Goal: Find specific page/section: Find specific page/section

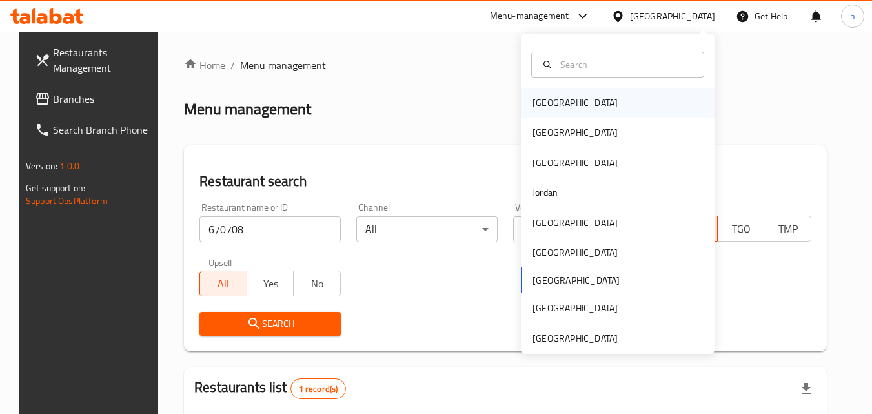
click at [575, 103] on div "[GEOGRAPHIC_DATA]" at bounding box center [618, 103] width 194 height 30
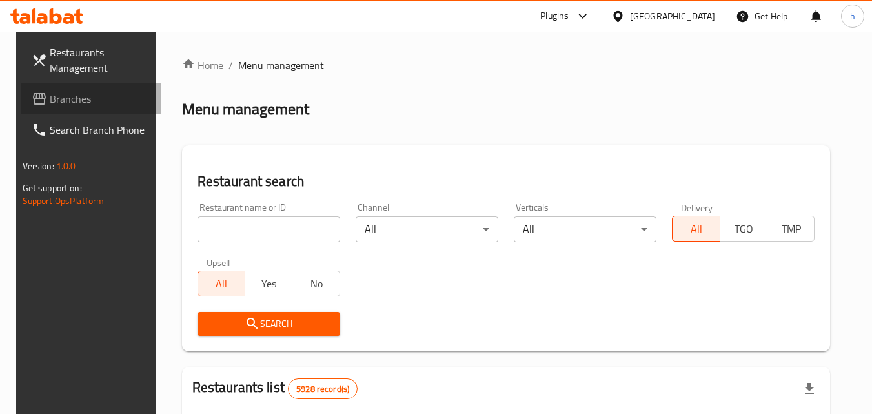
click at [68, 106] on span "Branches" at bounding box center [101, 98] width 102 height 15
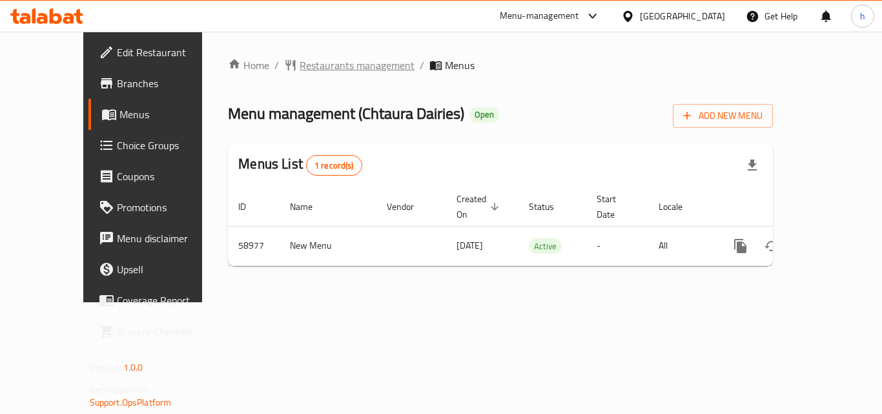
click at [329, 67] on span "Restaurants management" at bounding box center [357, 64] width 115 height 15
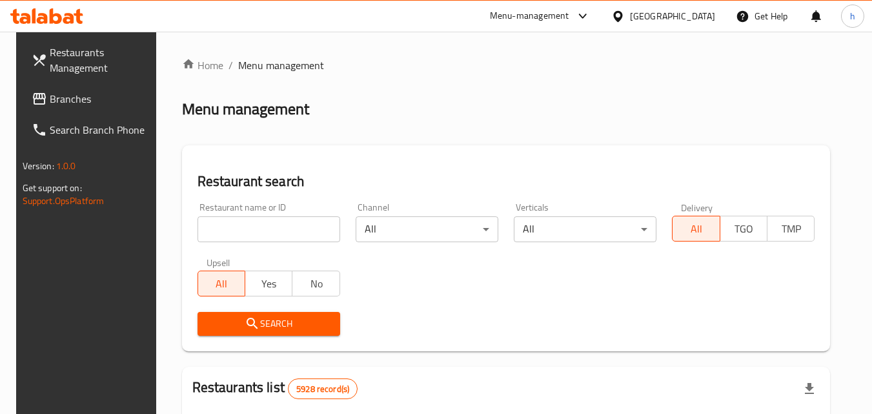
click at [267, 242] on input "search" at bounding box center [269, 229] width 143 height 26
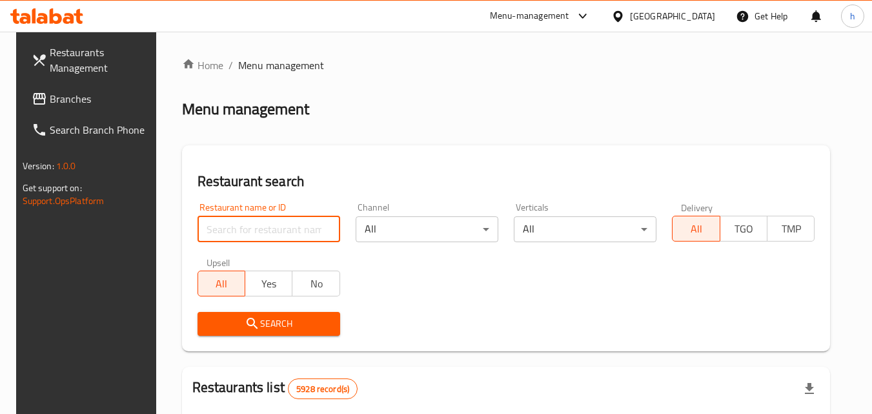
paste input "28583"
type input "28583"
click button "Search" at bounding box center [269, 324] width 143 height 24
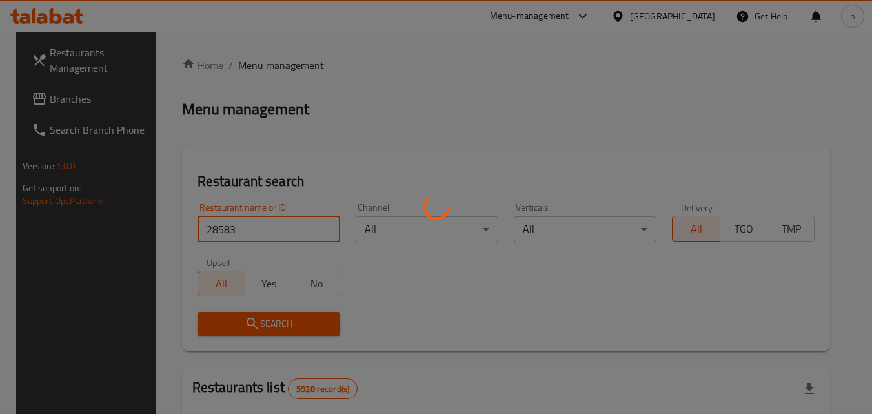
click button "Search" at bounding box center [269, 324] width 143 height 24
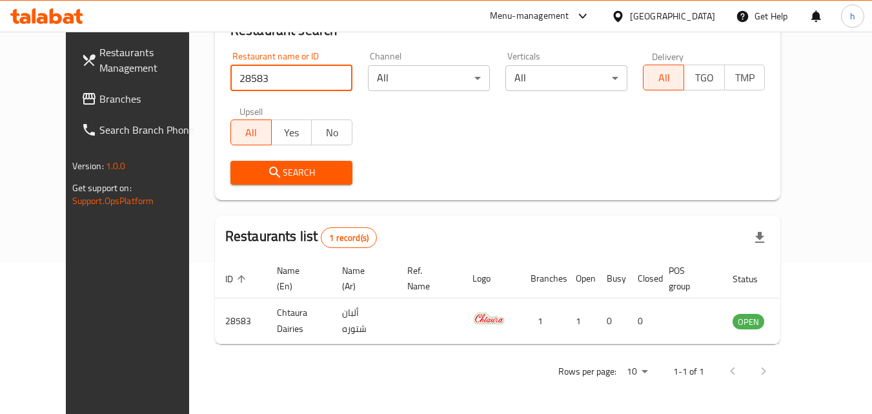
scroll to position [151, 0]
click at [99, 99] on span "Branches" at bounding box center [150, 98] width 102 height 15
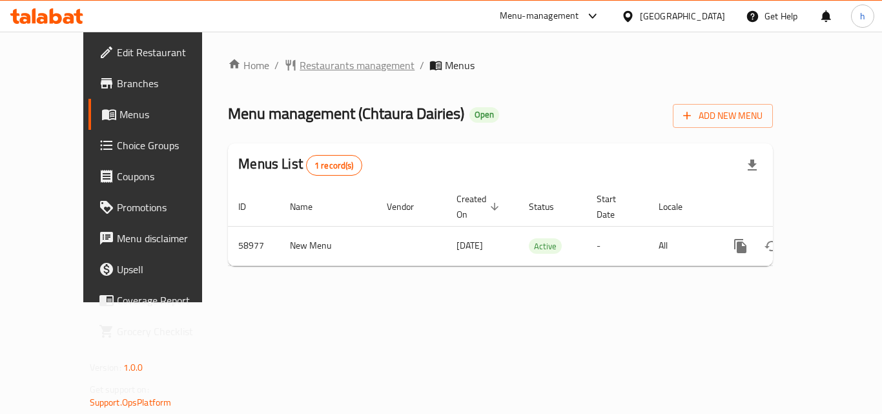
click at [306, 59] on span "Restaurants management" at bounding box center [357, 64] width 115 height 15
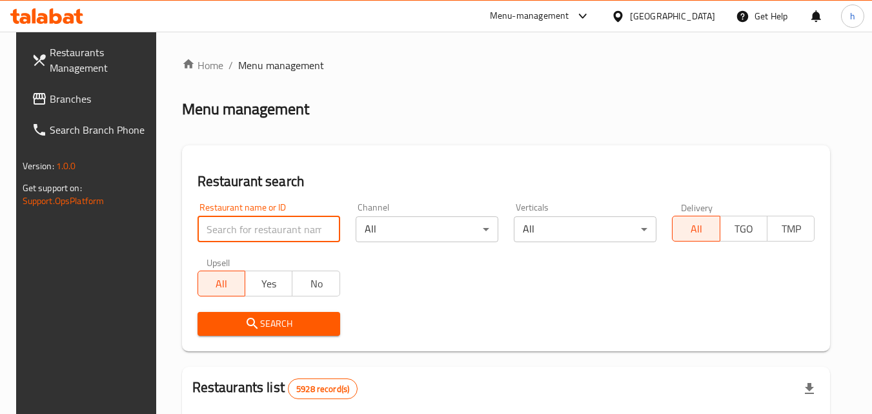
click at [287, 224] on input "search" at bounding box center [269, 229] width 143 height 26
paste input "28583"
type input "28583"
click button "Search" at bounding box center [269, 324] width 143 height 24
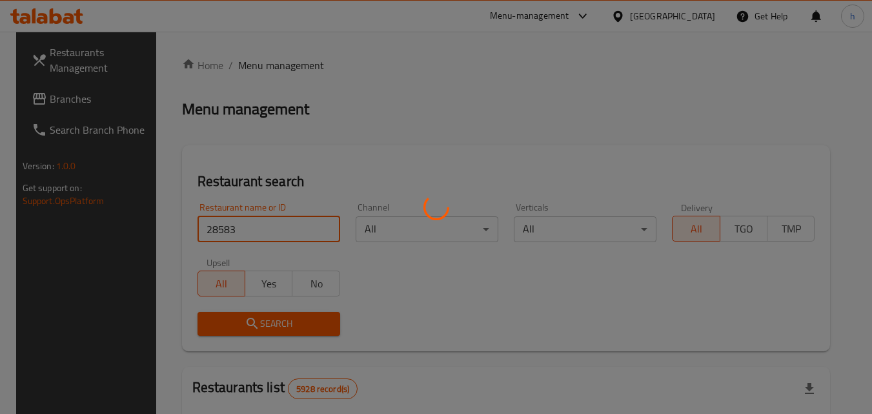
click button "Search" at bounding box center [269, 324] width 143 height 24
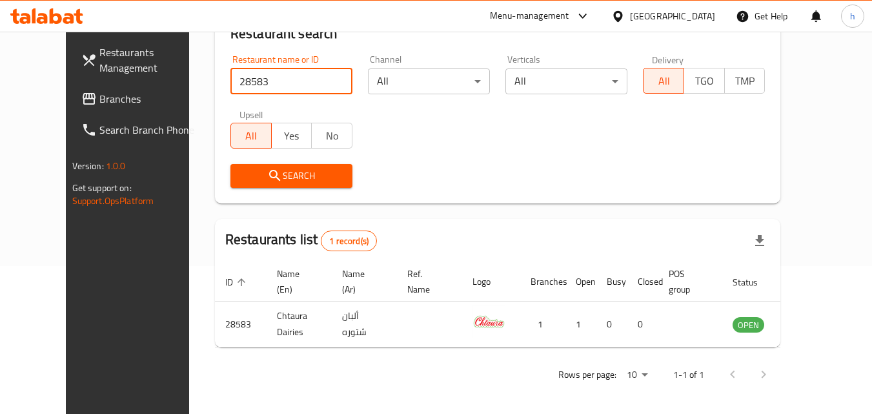
scroll to position [151, 0]
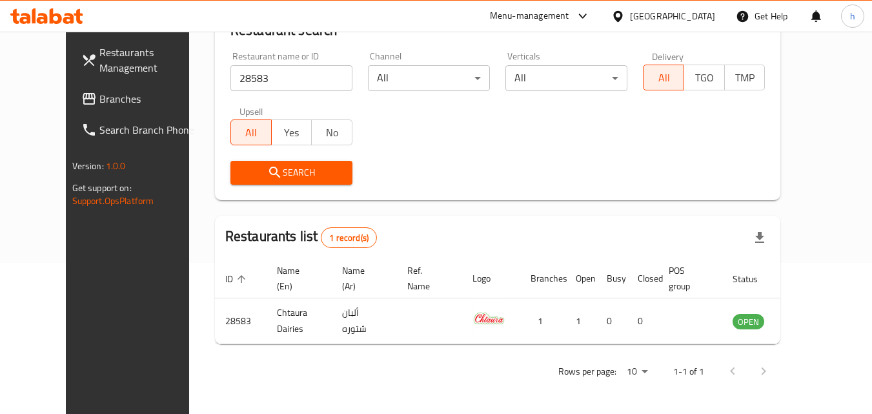
click at [697, 26] on div "[GEOGRAPHIC_DATA]" at bounding box center [663, 16] width 125 height 31
click at [700, 21] on div "[GEOGRAPHIC_DATA]" at bounding box center [672, 16] width 85 height 14
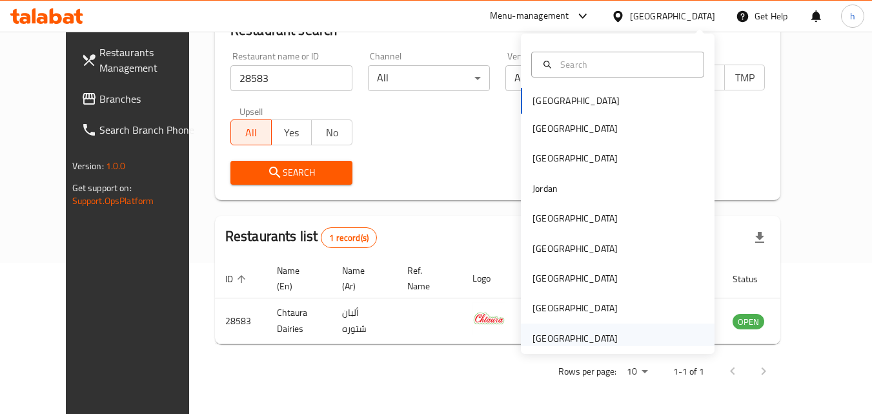
click at [593, 341] on div "United Arab Emirates" at bounding box center [575, 338] width 85 height 14
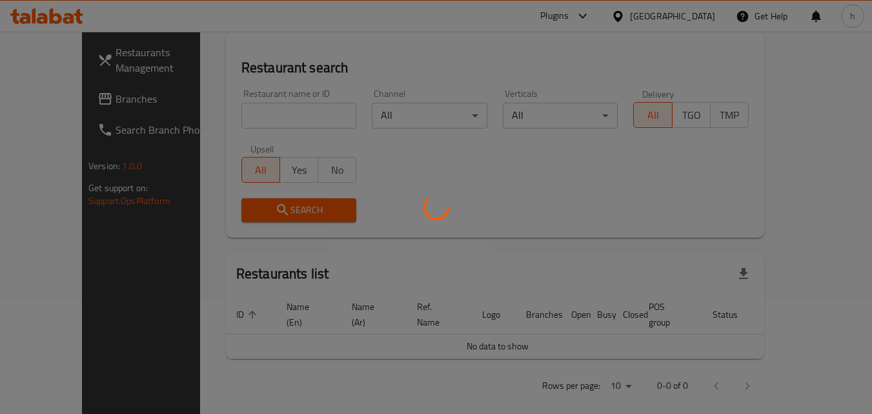
scroll to position [151, 0]
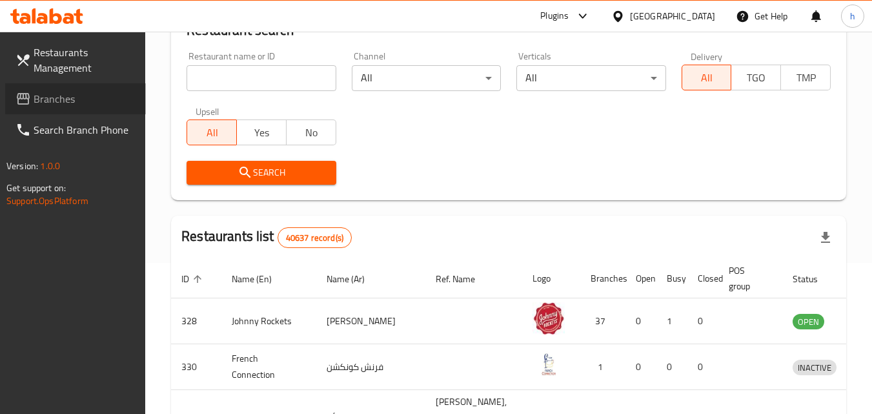
click at [73, 94] on span "Branches" at bounding box center [85, 98] width 102 height 15
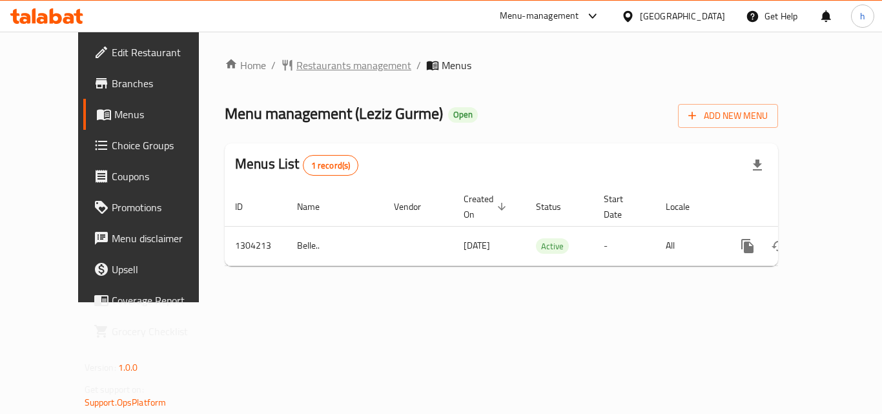
click at [311, 63] on span "Restaurants management" at bounding box center [353, 64] width 115 height 15
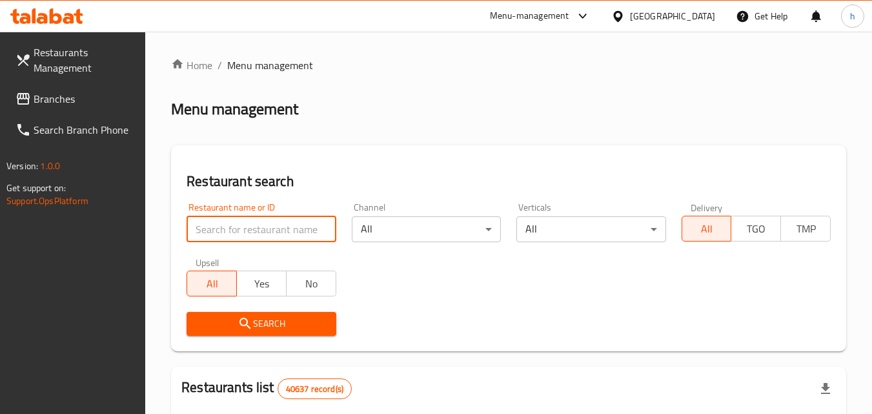
click at [273, 229] on input "search" at bounding box center [261, 229] width 149 height 26
paste input "703111"
type input "703111"
click button "Search" at bounding box center [261, 324] width 149 height 24
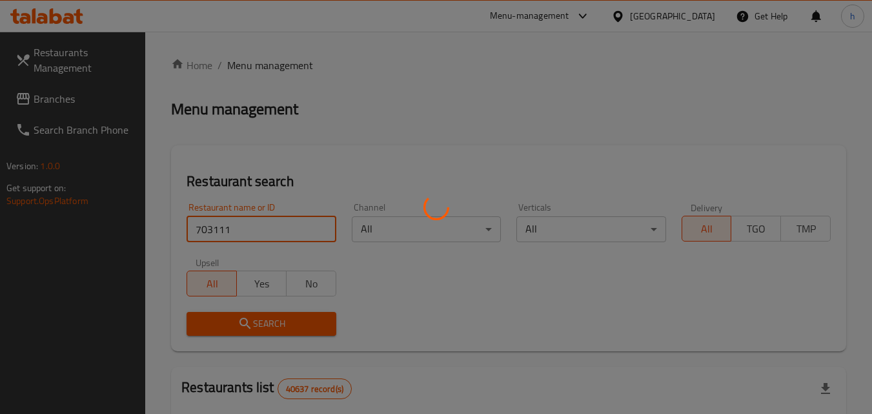
click button "Search" at bounding box center [261, 324] width 149 height 24
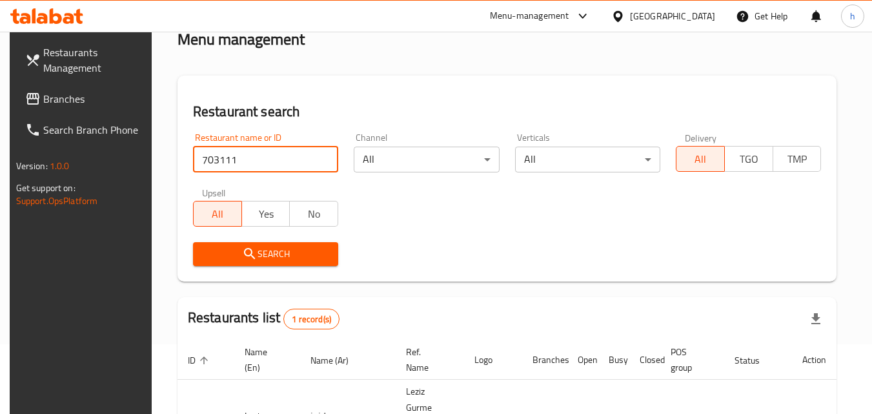
scroll to position [151, 0]
